Goal: Find specific page/section: Find specific page/section

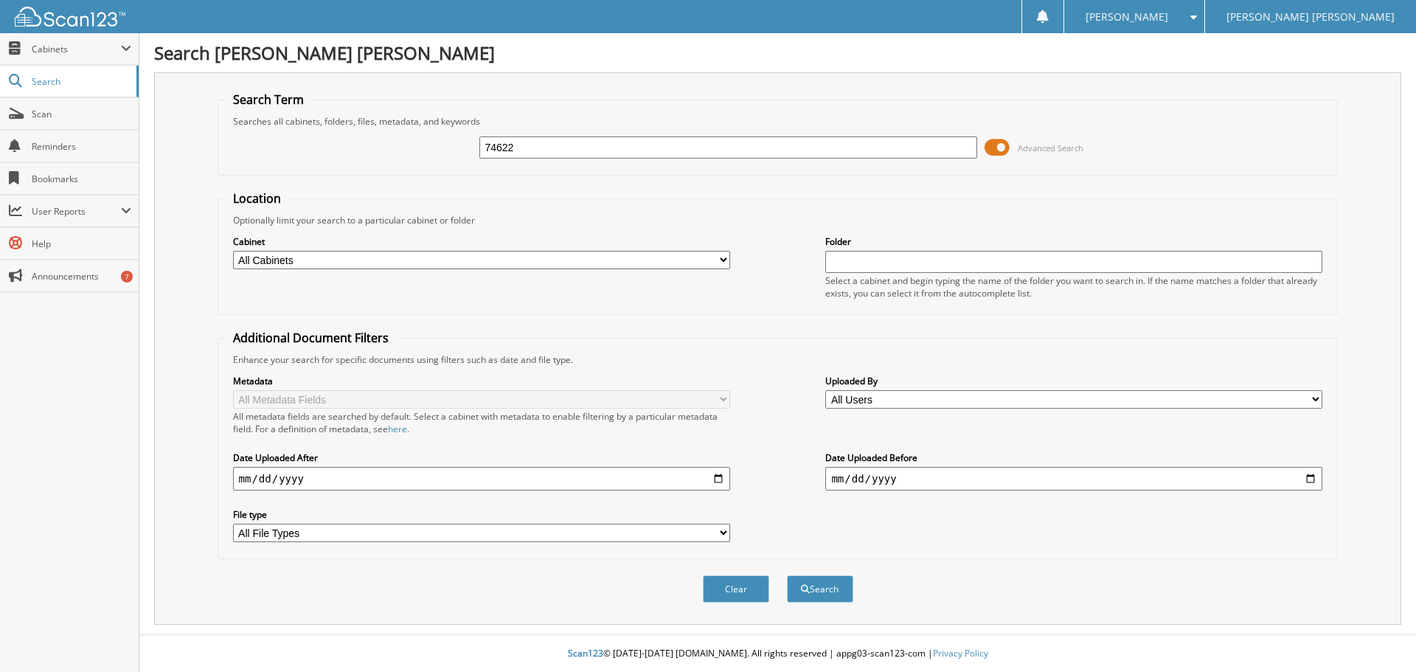
type input "74622"
click at [787, 575] on button "Search" at bounding box center [820, 588] width 66 height 27
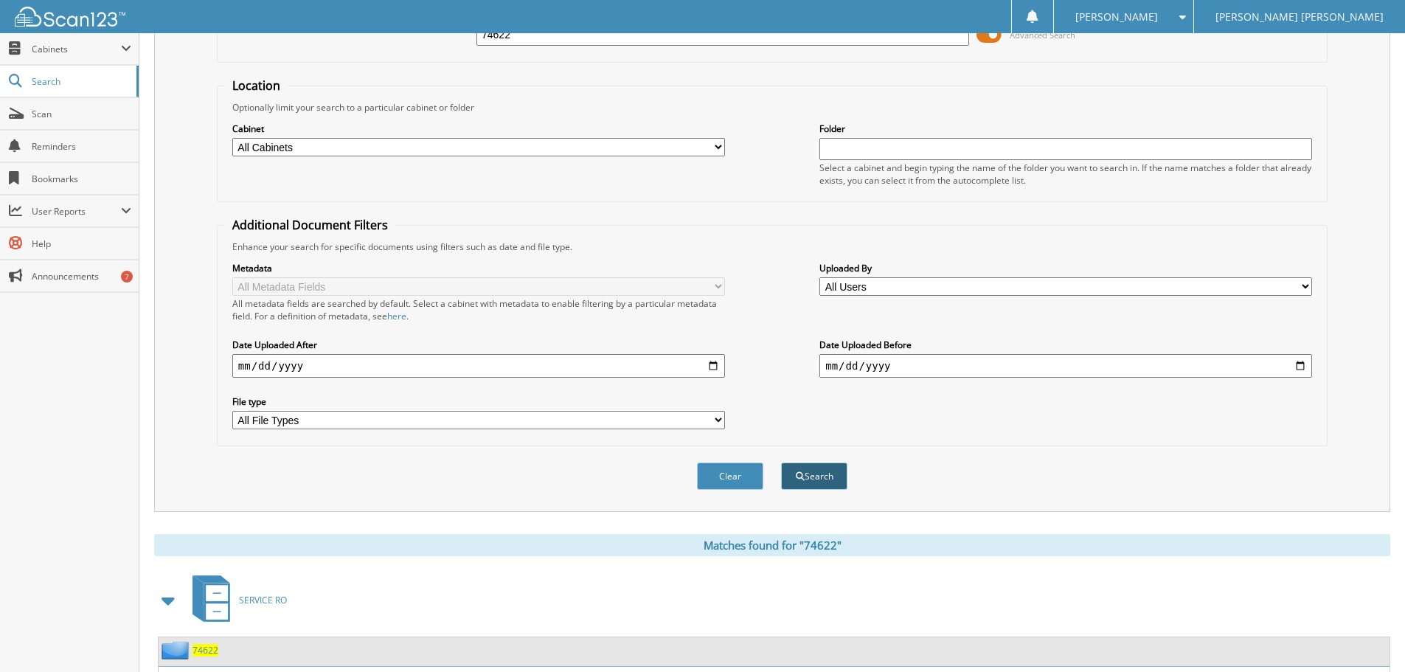
scroll to position [369, 0]
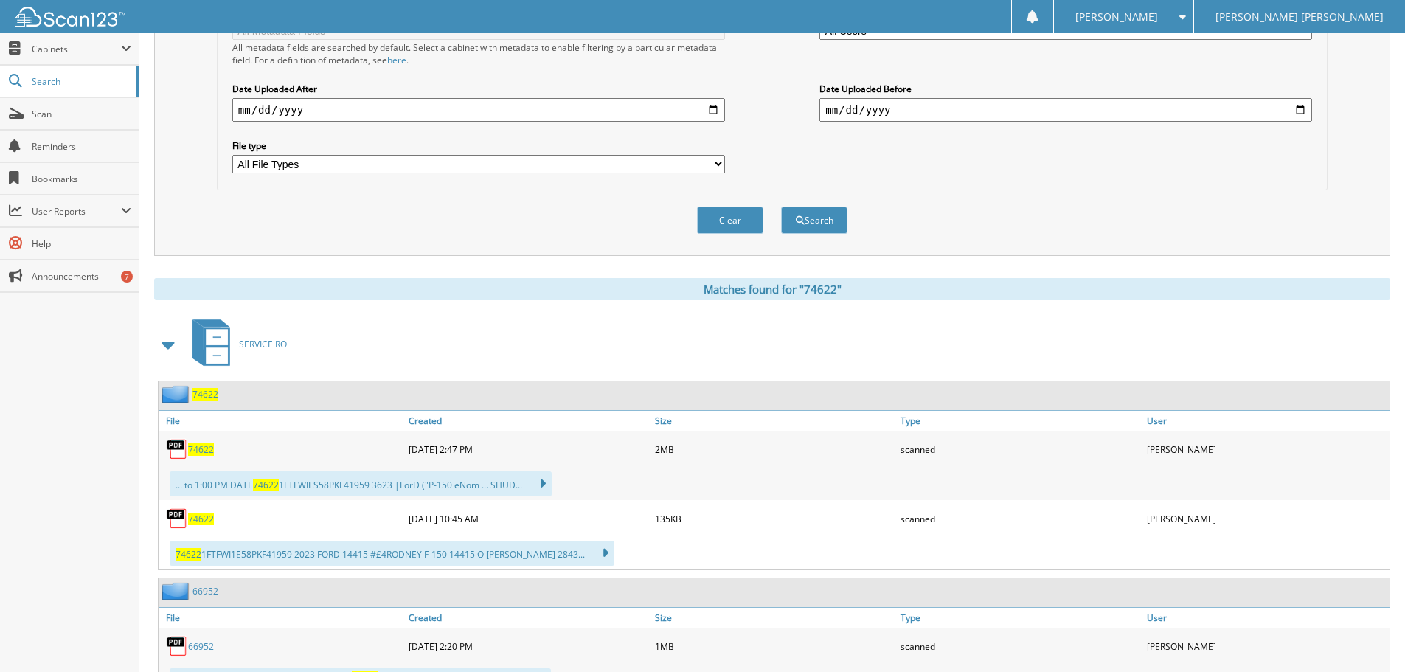
click at [198, 449] on span "74622" at bounding box center [201, 449] width 26 height 13
click at [194, 519] on span "74622" at bounding box center [201, 519] width 26 height 13
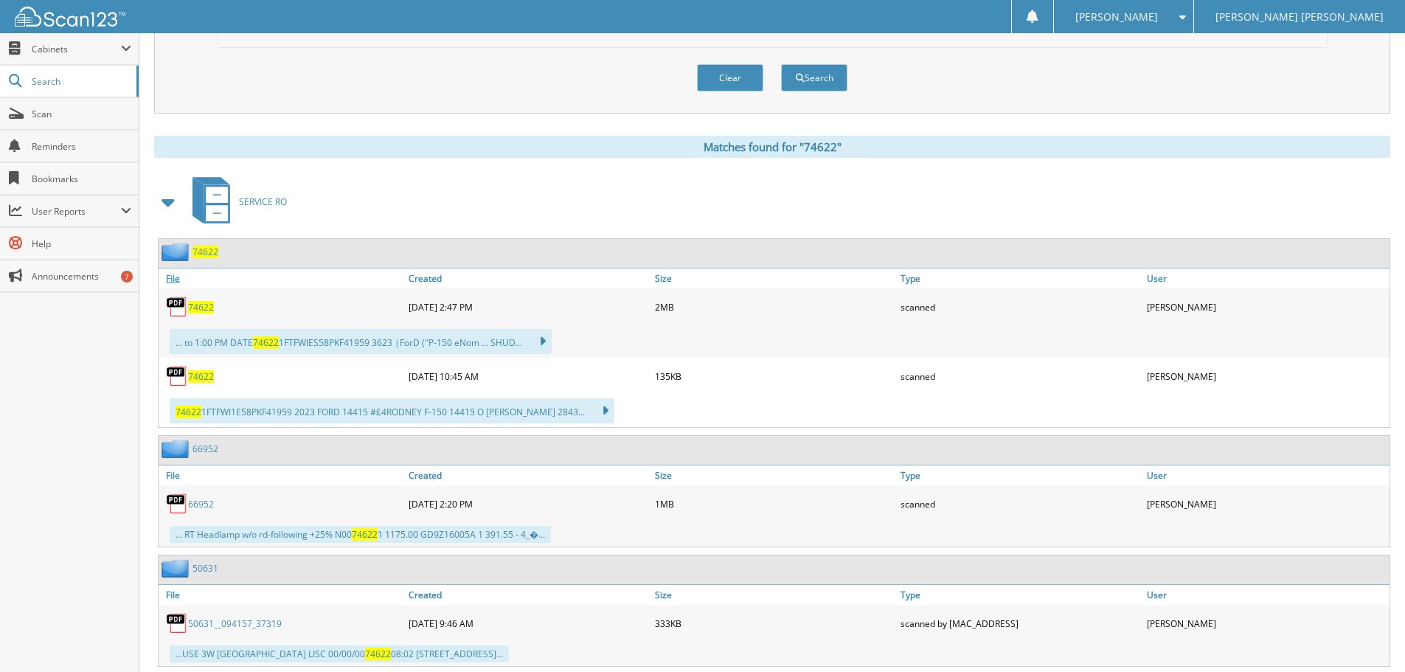
scroll to position [551, 0]
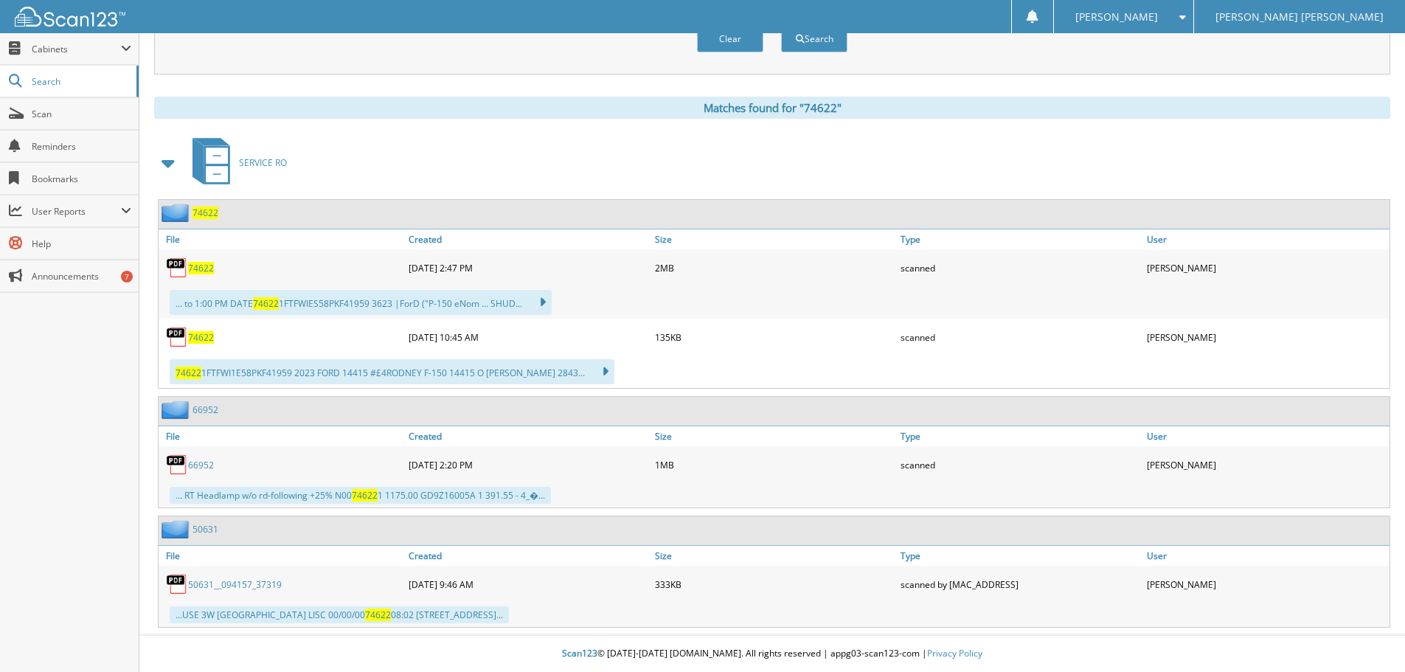
click at [200, 265] on span "74622" at bounding box center [201, 268] width 26 height 13
